Goal: Task Accomplishment & Management: Complete application form

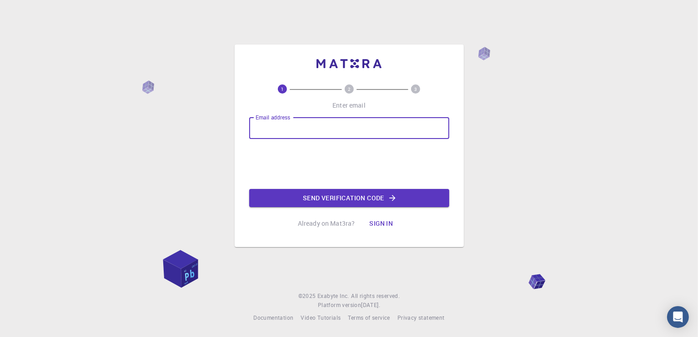
click at [332, 125] on input "Email address" at bounding box center [349, 128] width 200 height 22
type input "[EMAIL_ADDRESS][DOMAIN_NAME]"
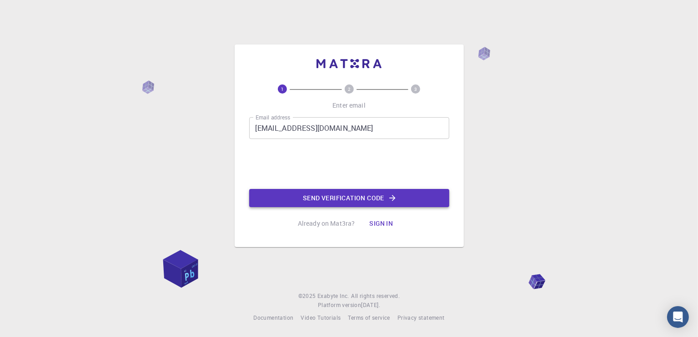
click at [302, 195] on button "Send verification code" at bounding box center [349, 198] width 200 height 18
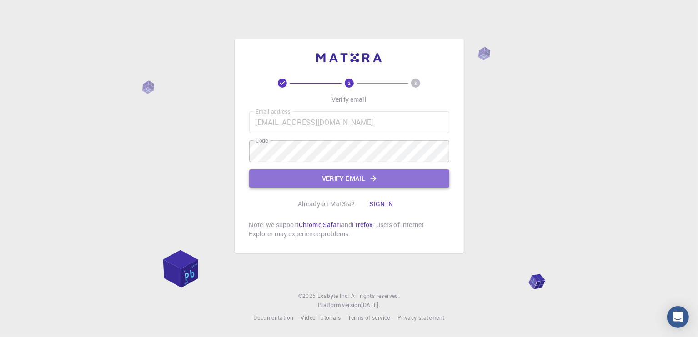
click at [309, 179] on button "Verify email" at bounding box center [349, 178] width 200 height 18
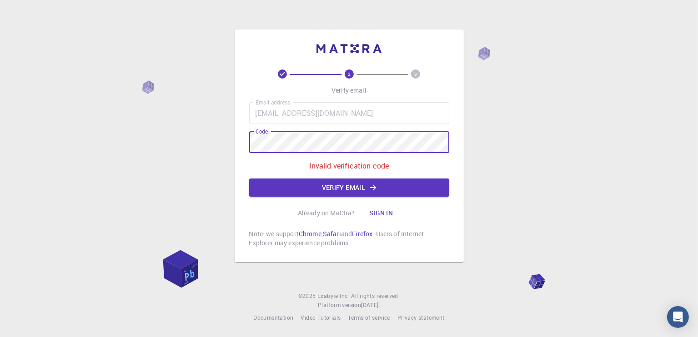
click at [104, 164] on div "2 3 Verify email Email address [EMAIL_ADDRESS][DOMAIN_NAME] Email address Code …" at bounding box center [349, 168] width 698 height 337
click at [330, 191] on button "Verify email" at bounding box center [349, 188] width 200 height 18
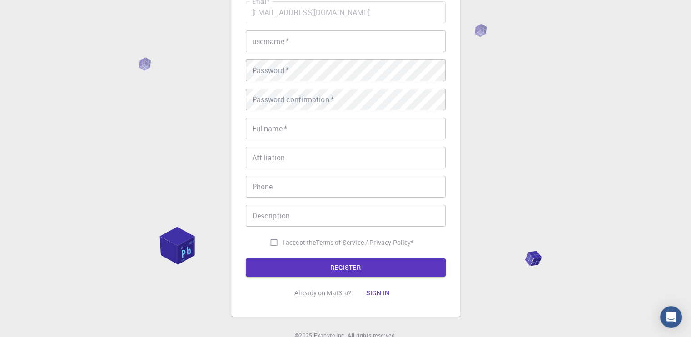
scroll to position [80, 0]
